Goal: Feedback & Contribution: Submit feedback/report problem

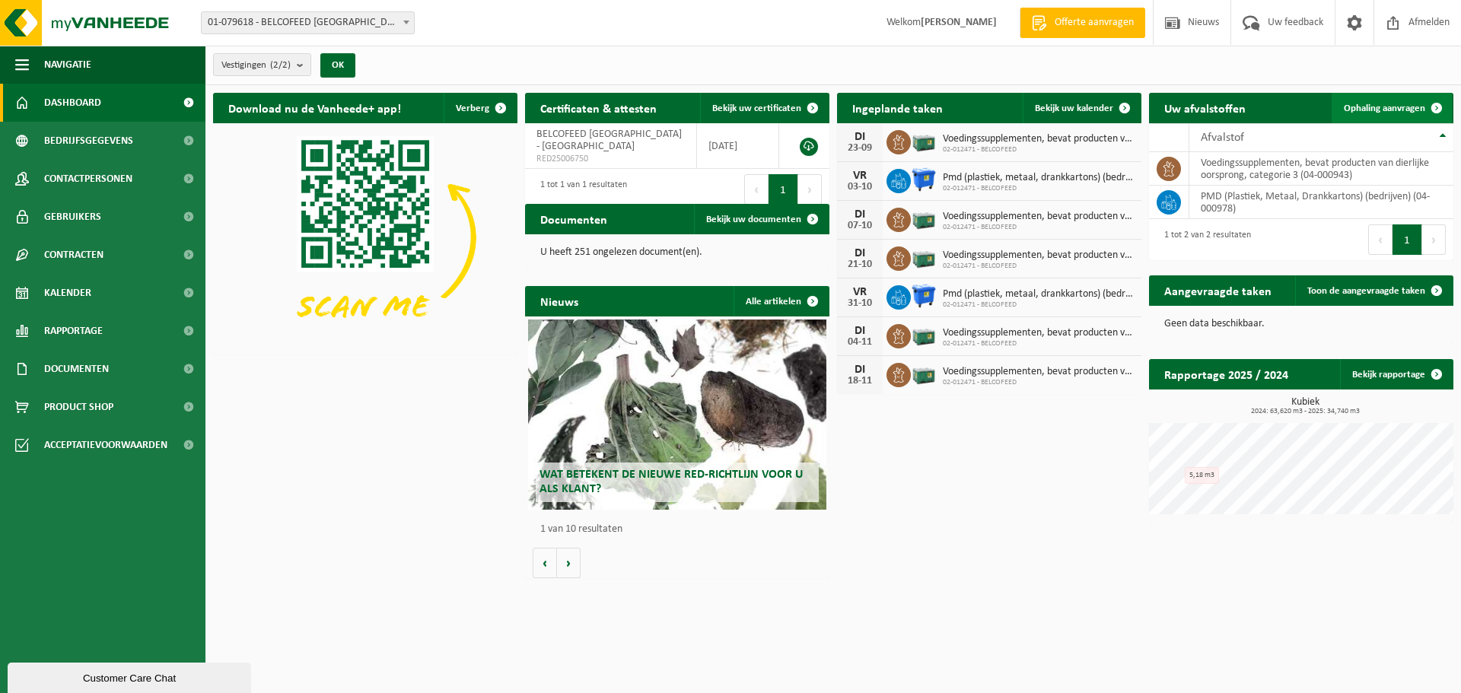
click at [1421, 106] on span "Ophaling aanvragen" at bounding box center [1384, 109] width 81 height 10
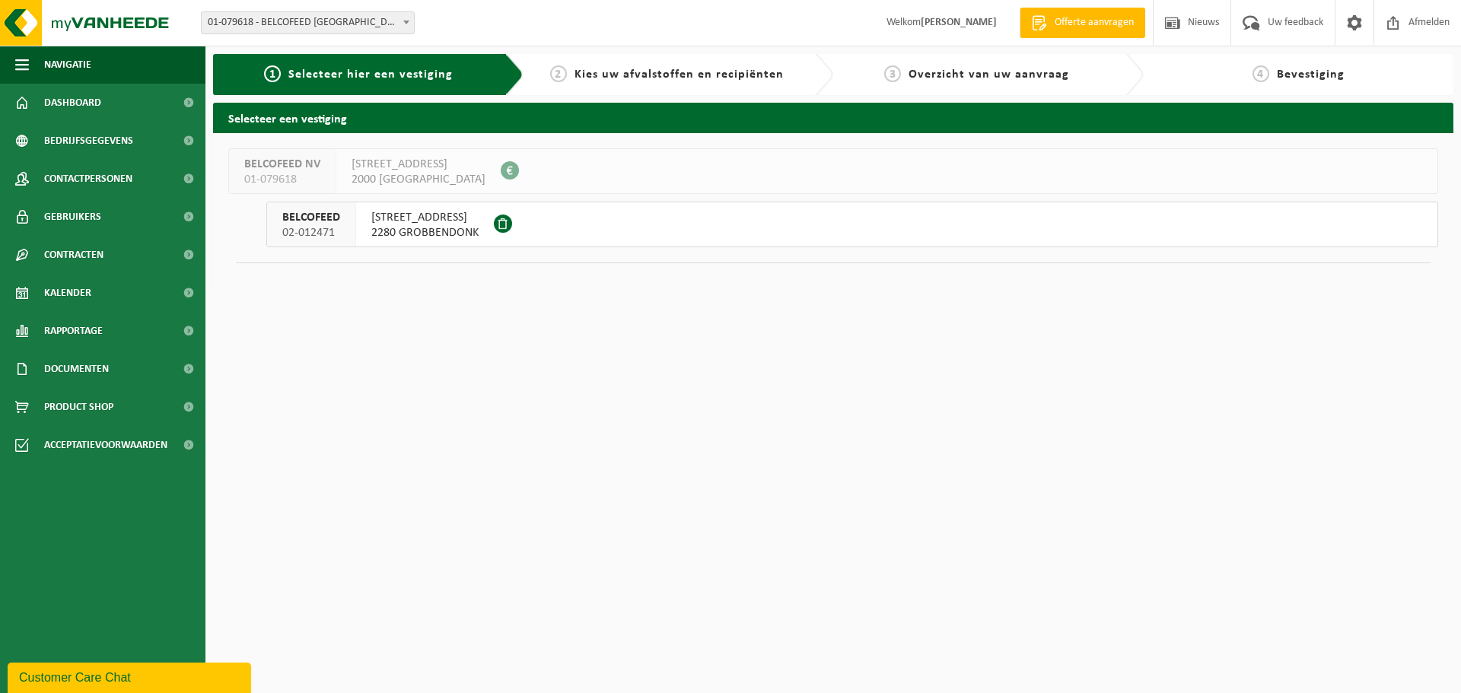
click at [422, 230] on span "2280 GROBBENDONK" at bounding box center [424, 232] width 107 height 15
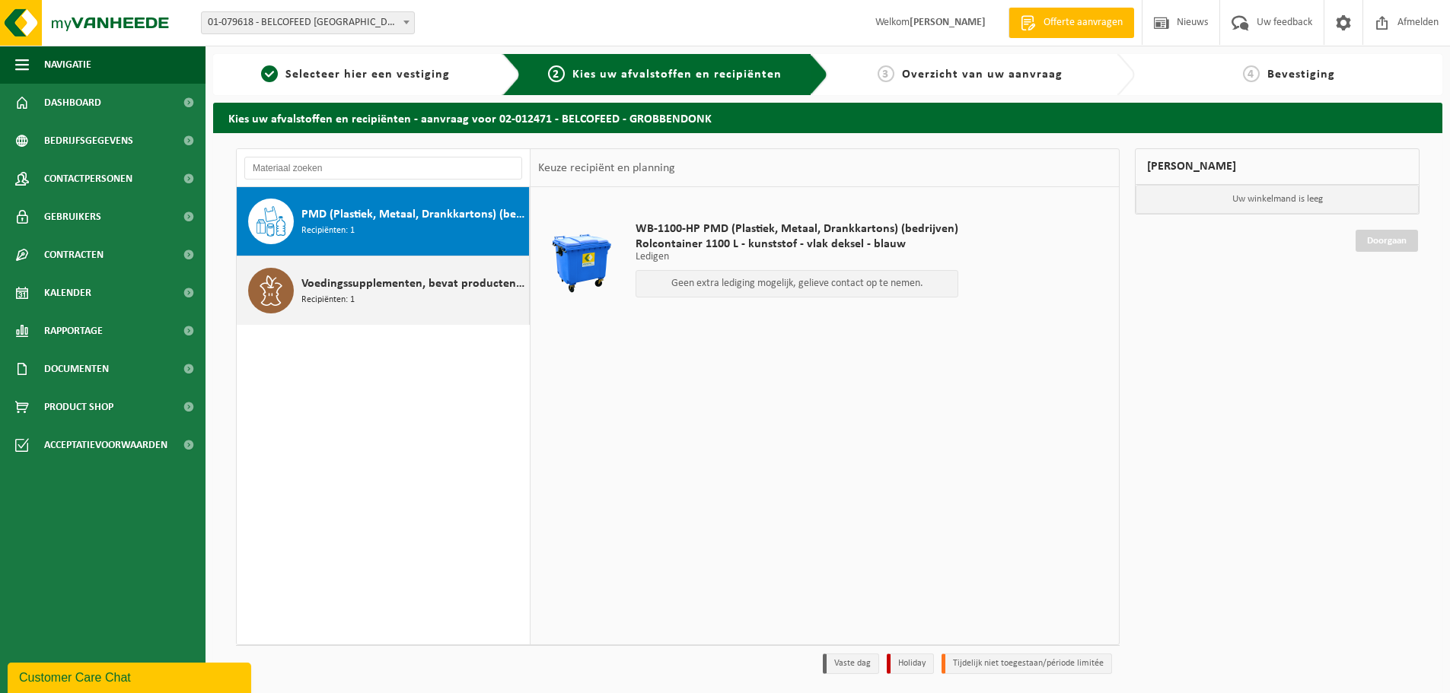
click at [346, 295] on span "Recipiënten: 1" at bounding box center [327, 300] width 53 height 14
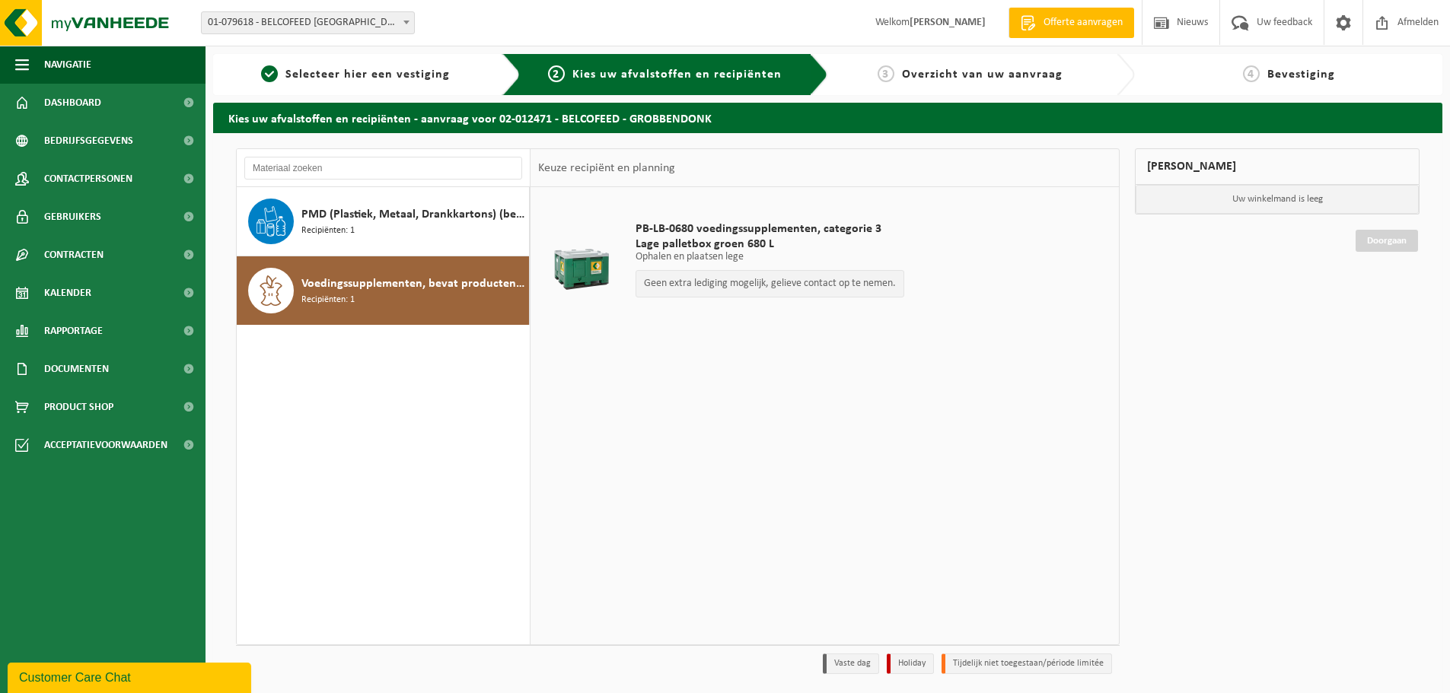
click at [686, 283] on p "Geen extra lediging mogelijk, gelieve contact op te nemen." at bounding box center [770, 284] width 252 height 11
click at [785, 295] on div "Geen extra lediging mogelijk, gelieve contact op te nemen." at bounding box center [769, 283] width 269 height 27
click at [1271, 20] on span "Uw feedback" at bounding box center [1284, 22] width 63 height 45
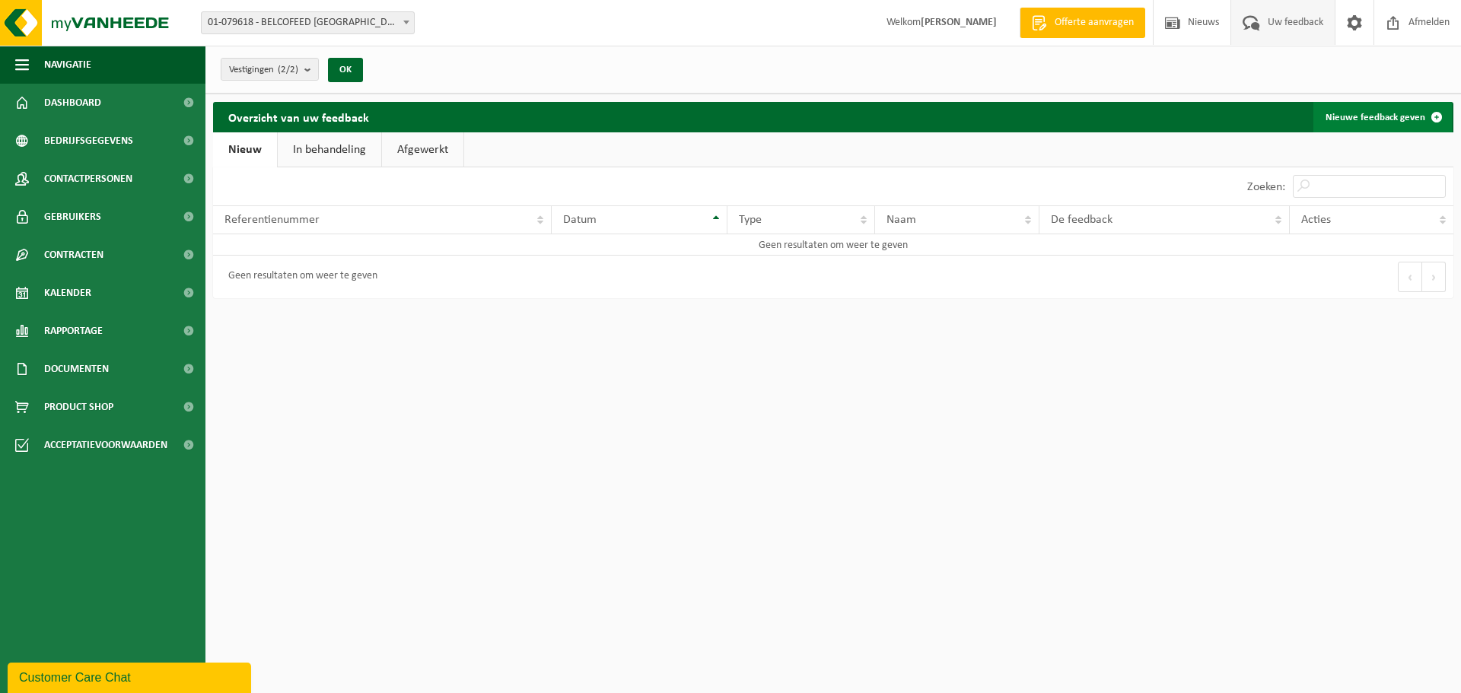
click at [1435, 115] on span at bounding box center [1437, 117] width 30 height 30
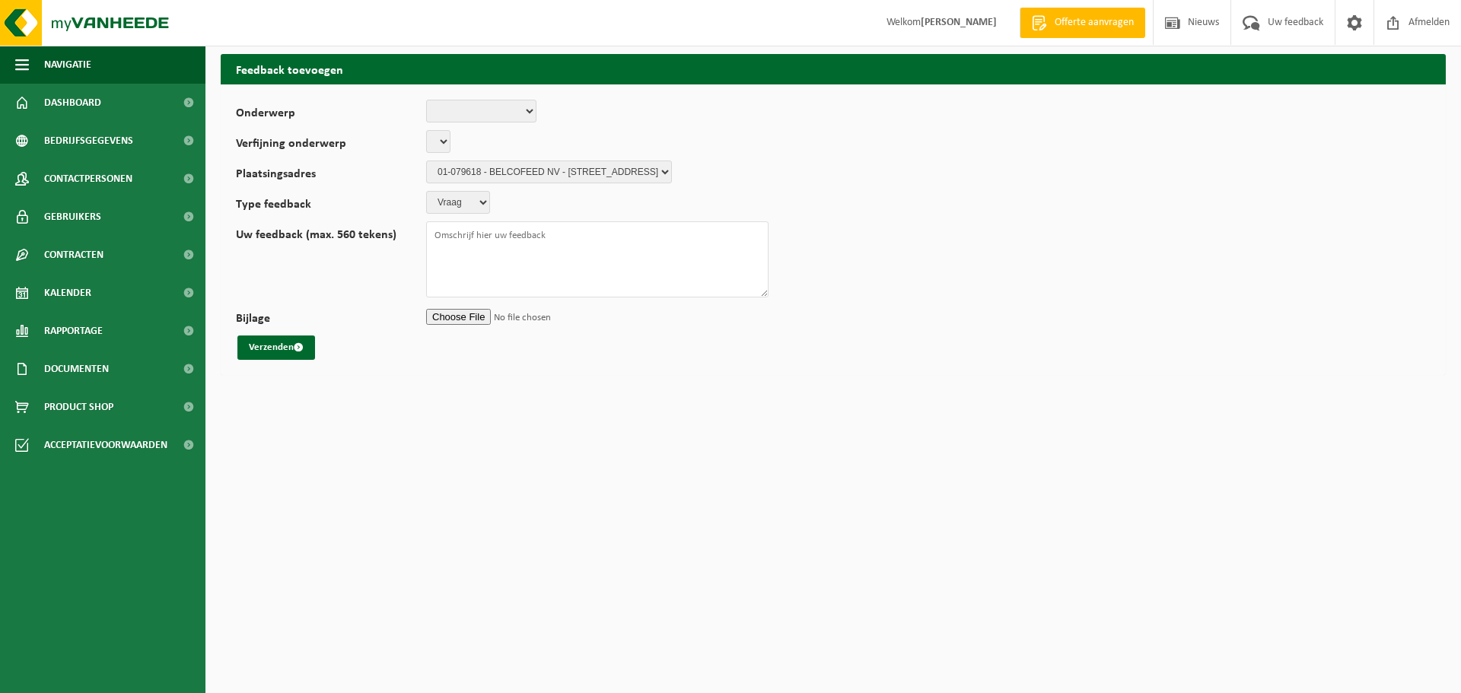
select select
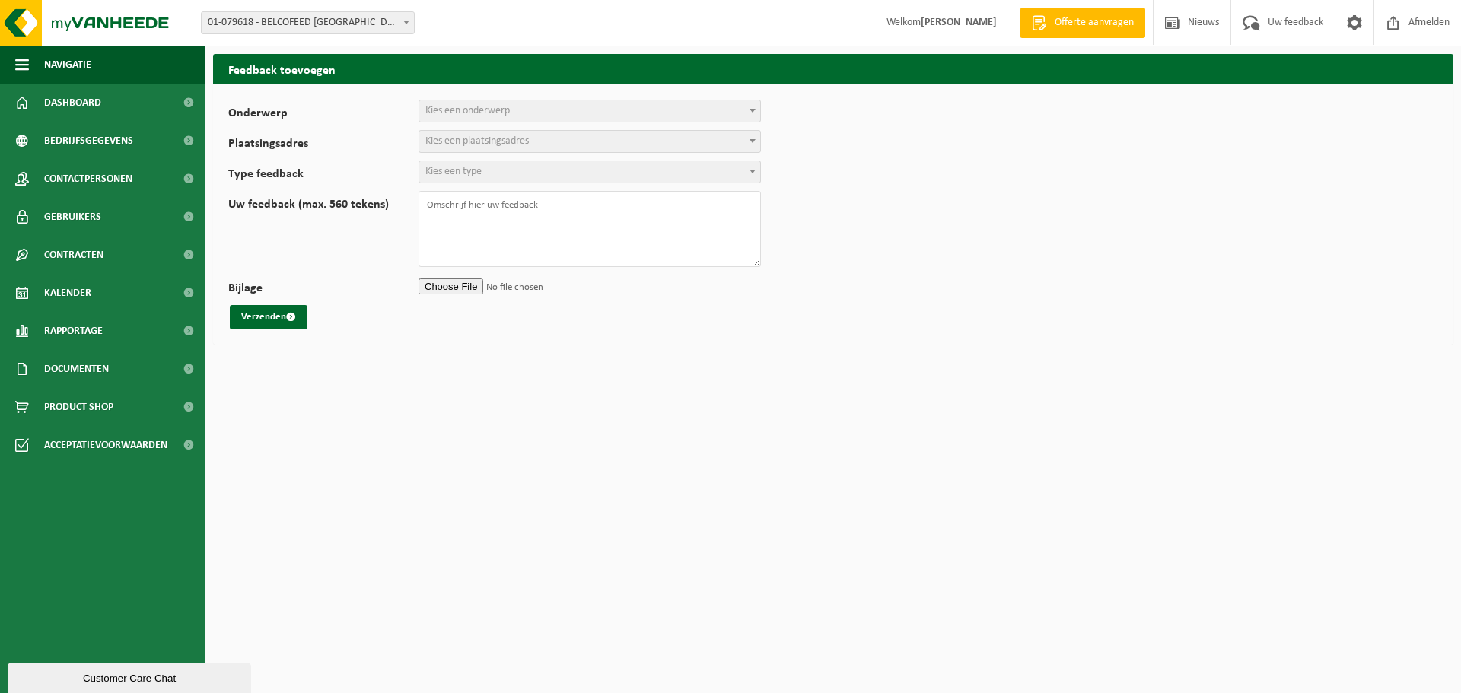
click at [444, 110] on span "Kies een onderwerp" at bounding box center [467, 110] width 84 height 11
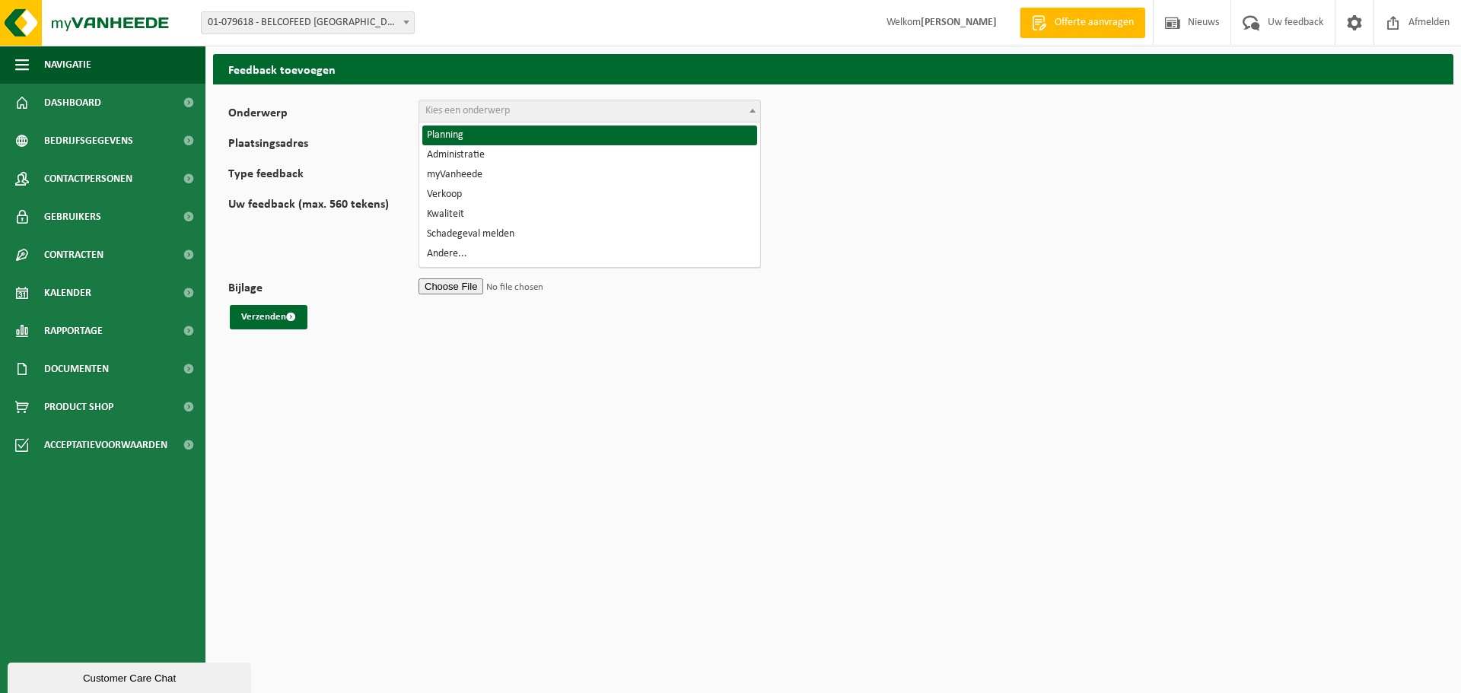
select select "1"
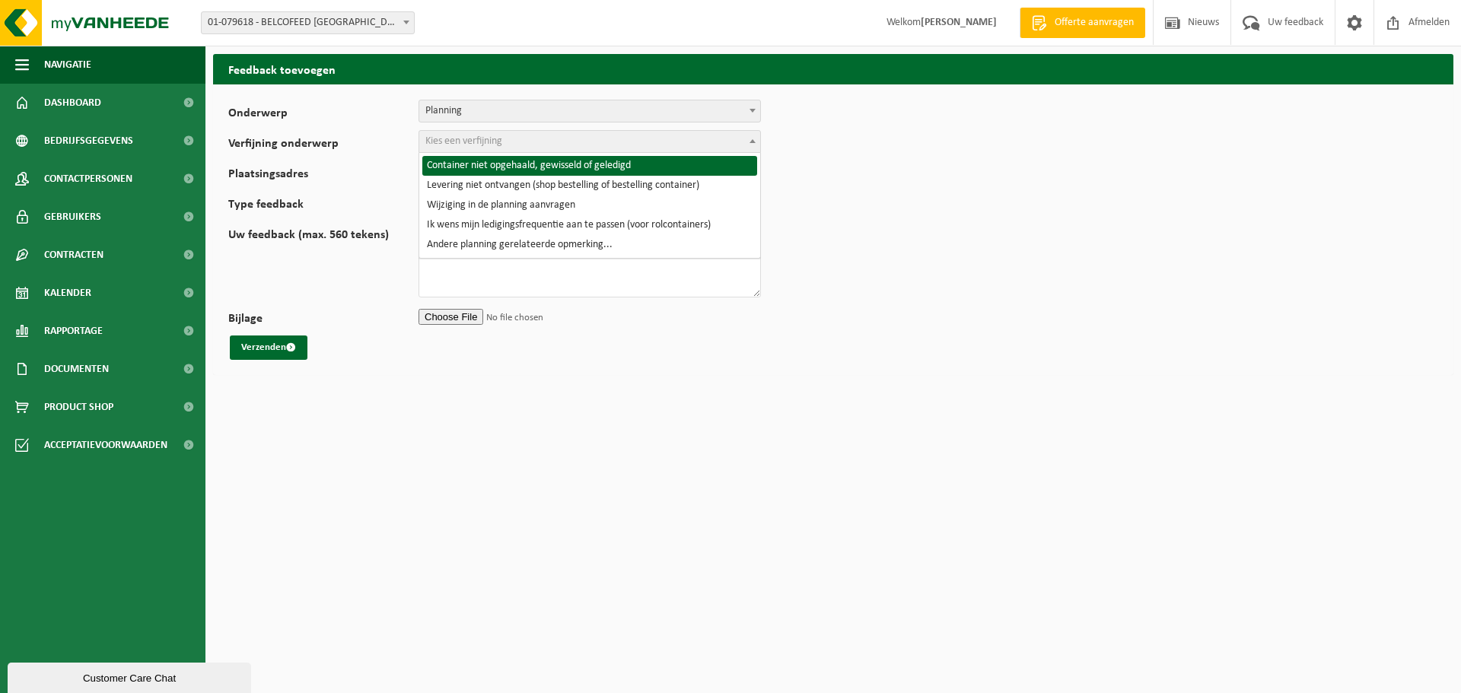
click at [521, 139] on span "Kies een verfijning" at bounding box center [589, 141] width 341 height 21
select select "2"
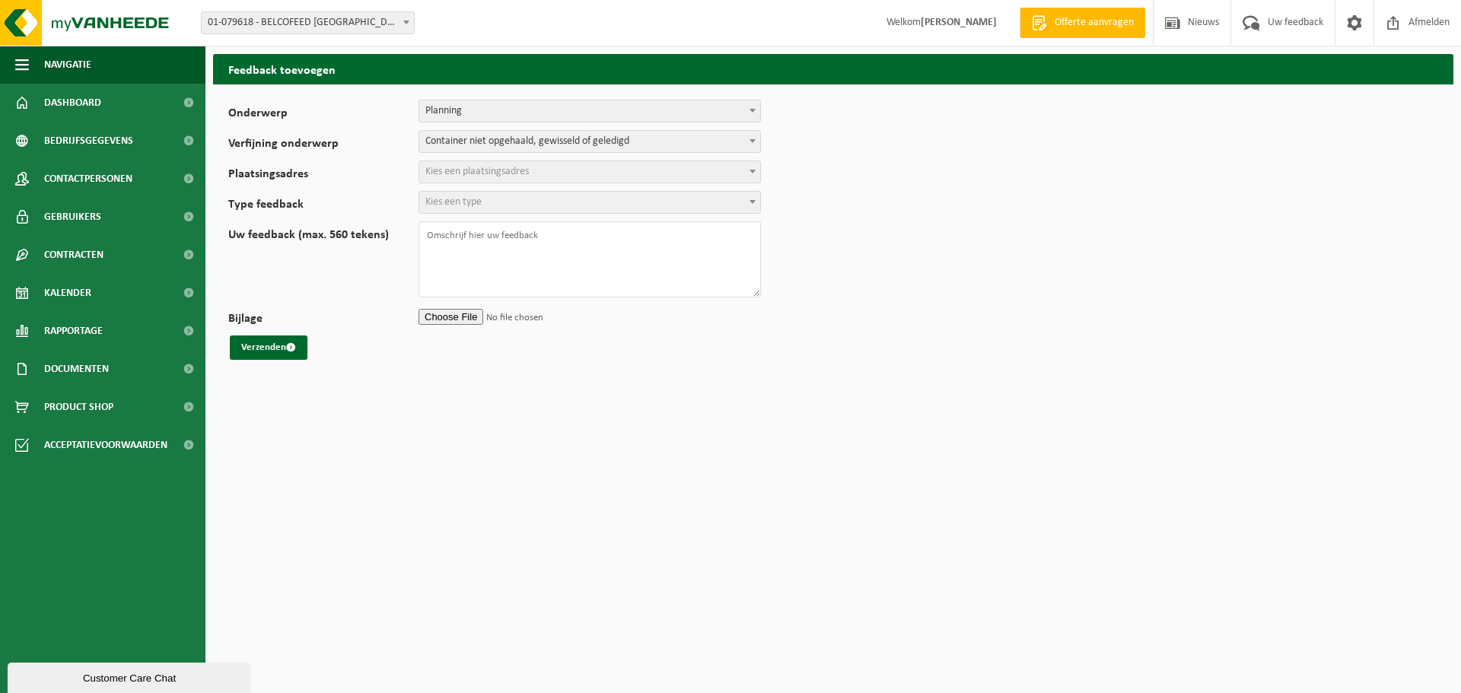
click at [455, 171] on span "Kies een plaatsingsadres" at bounding box center [477, 171] width 104 height 11
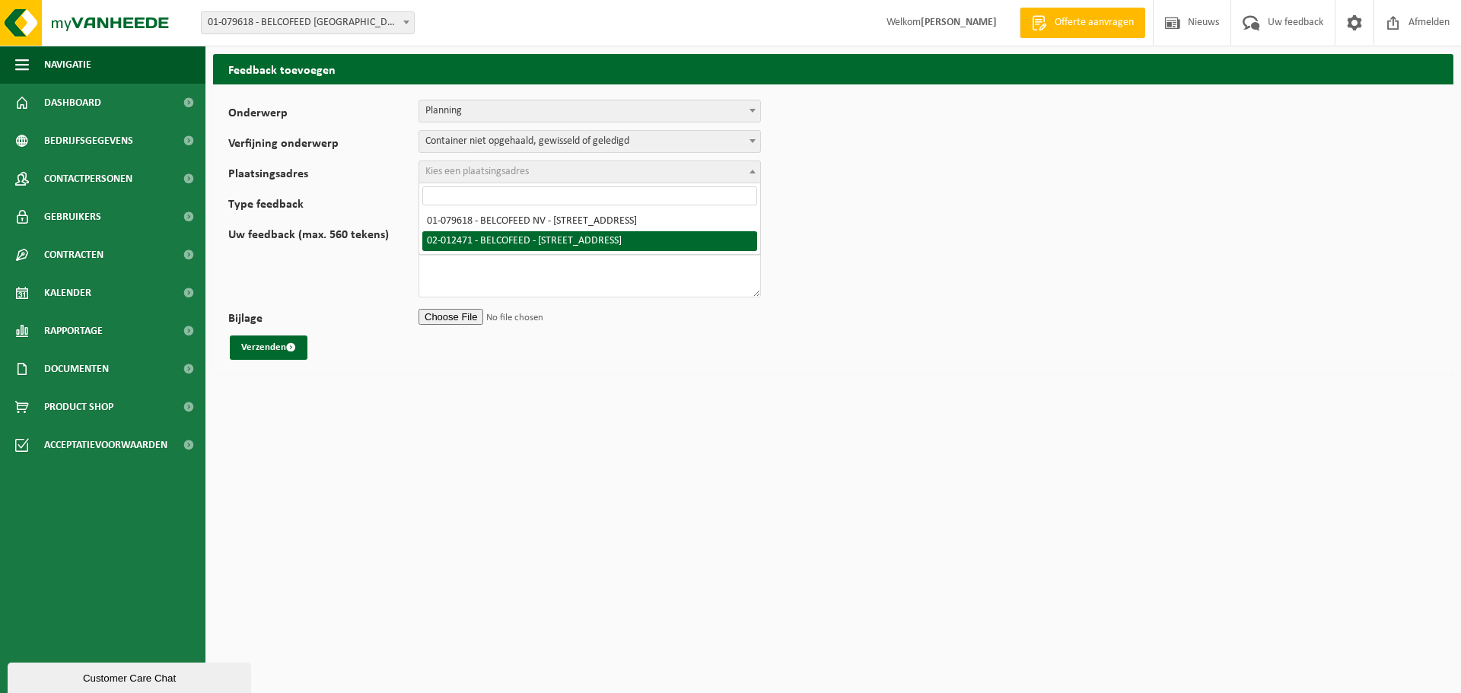
select select "33575"
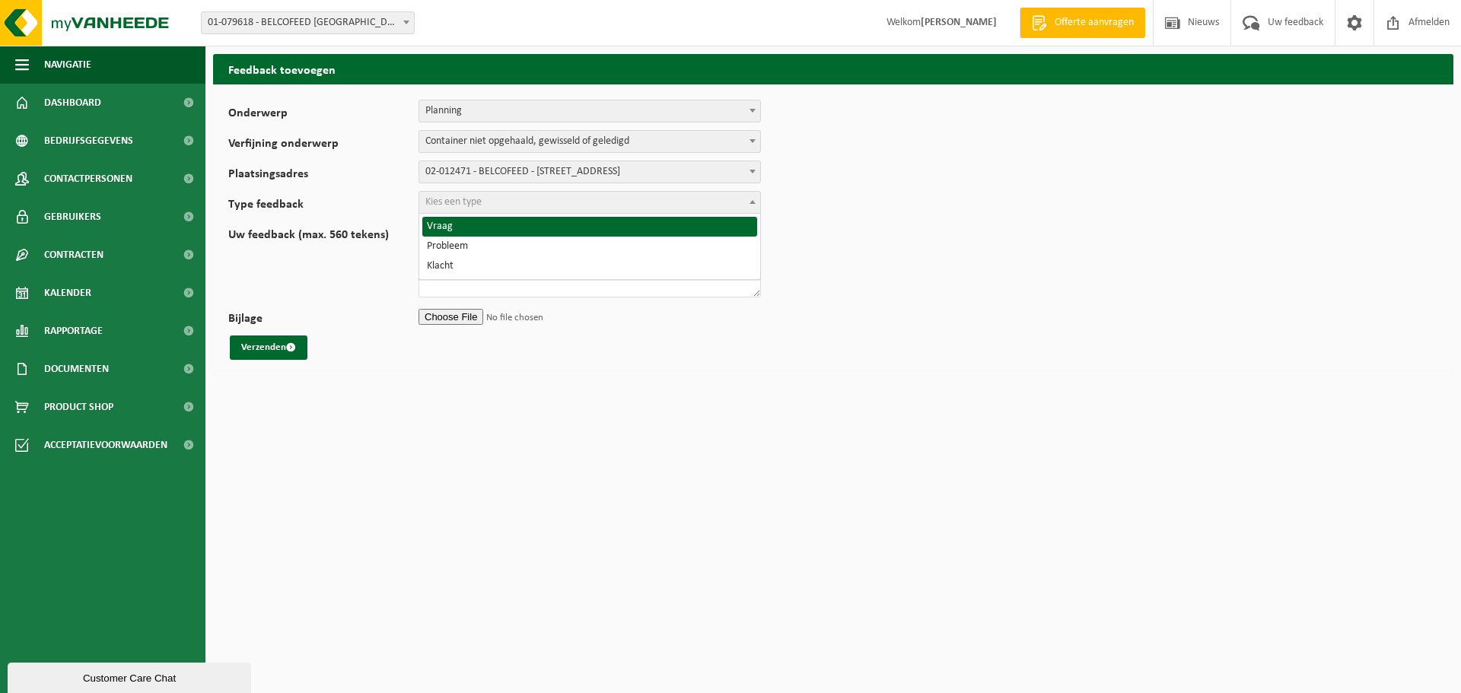
click at [456, 199] on span "Kies een type" at bounding box center [453, 201] width 56 height 11
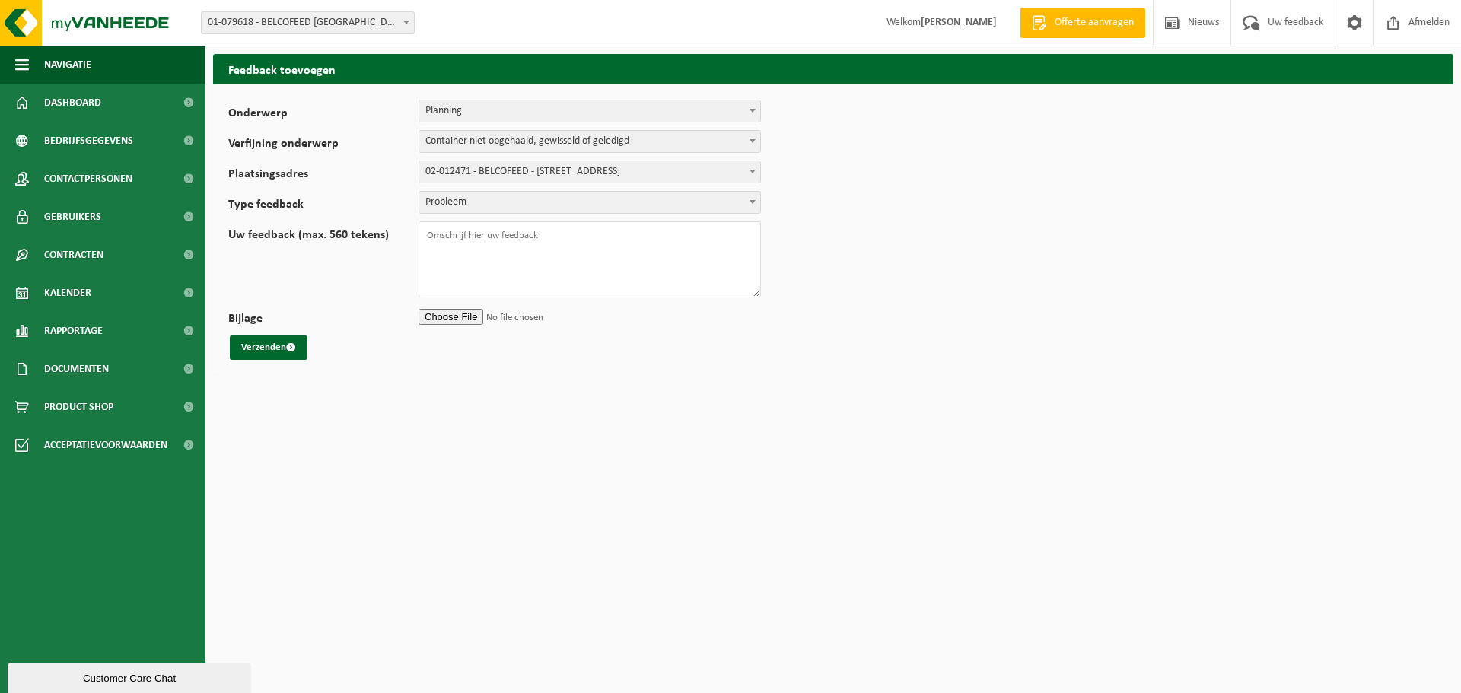
select select "ISS"
click at [490, 237] on textarea "Uw feedback (max. 560 tekens)" at bounding box center [590, 259] width 342 height 76
type textarea "Normaal zou er een omruiling gebeuren op 9/9, deze is niet doorgegaan blijkbaar…"
click at [266, 346] on button "Verzenden" at bounding box center [269, 348] width 78 height 24
